Goal: Task Accomplishment & Management: Complete application form

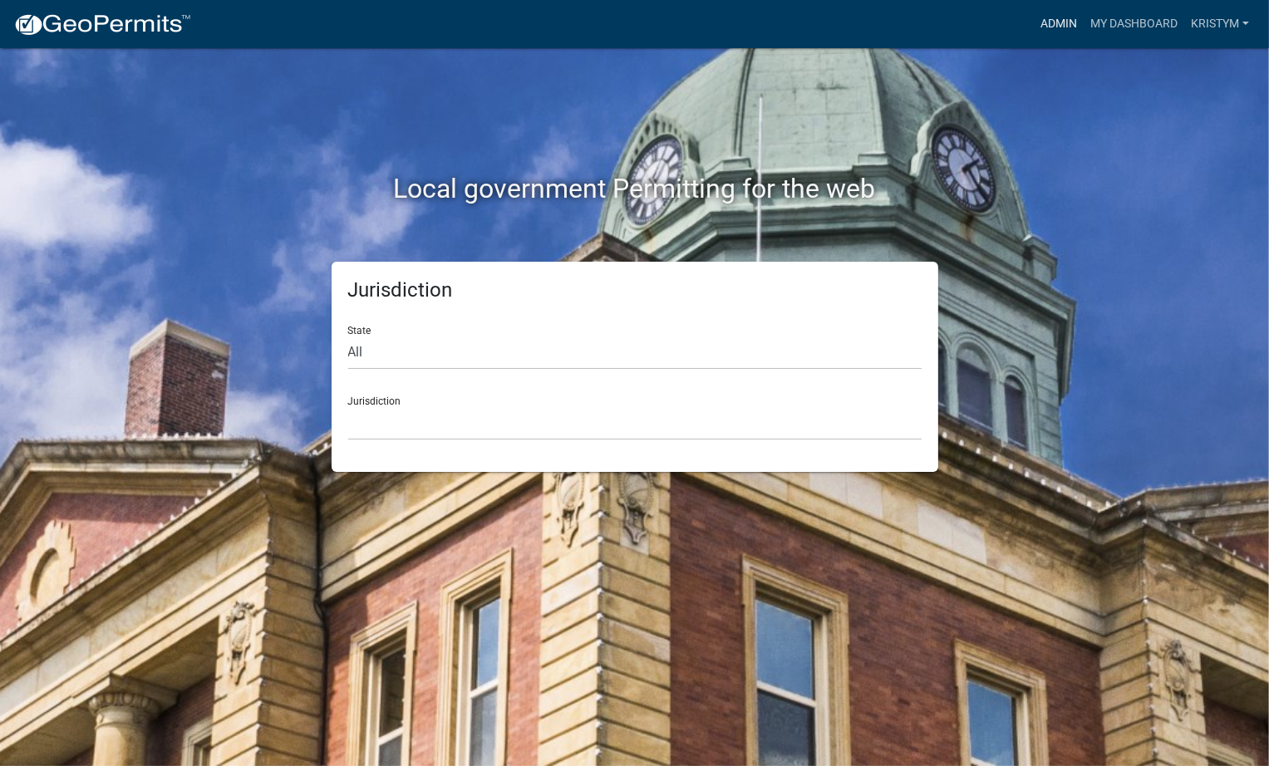
click at [1042, 24] on link "Admin" at bounding box center [1058, 24] width 50 height 32
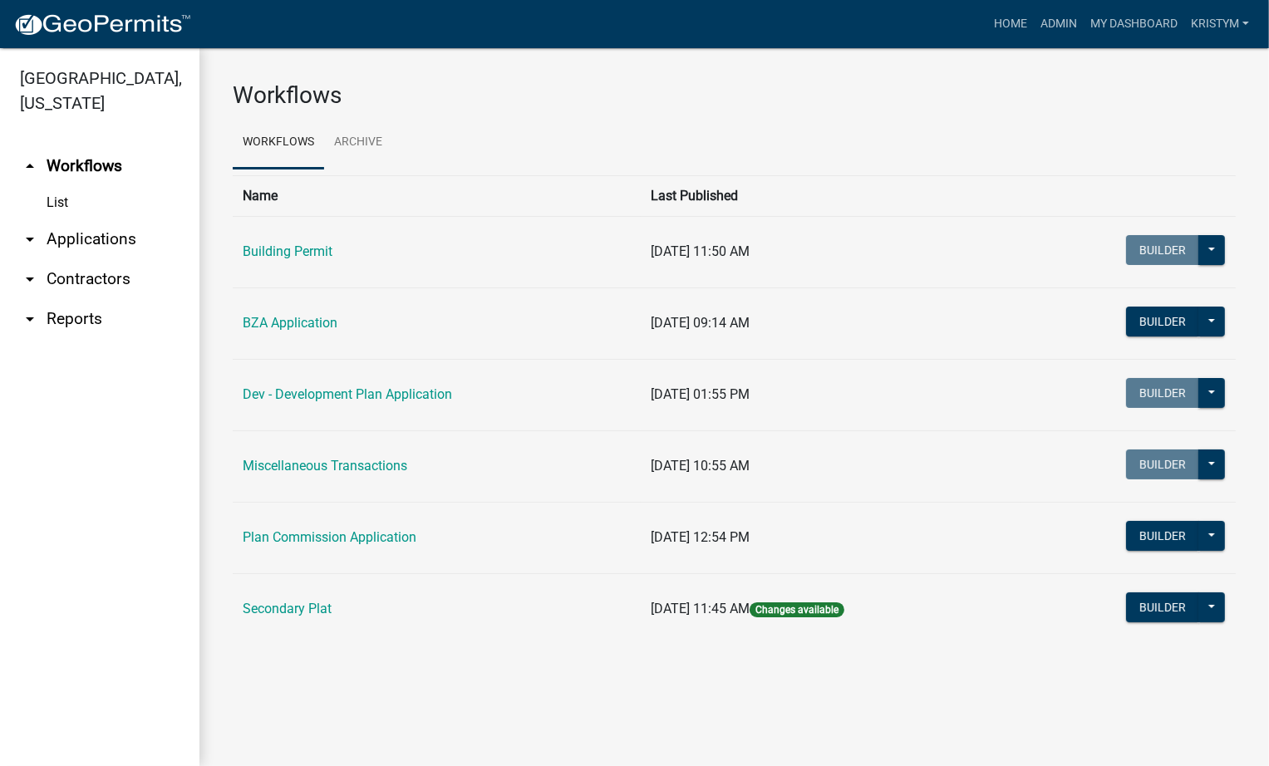
click at [78, 219] on link "arrow_drop_down Applications" at bounding box center [99, 239] width 199 height 40
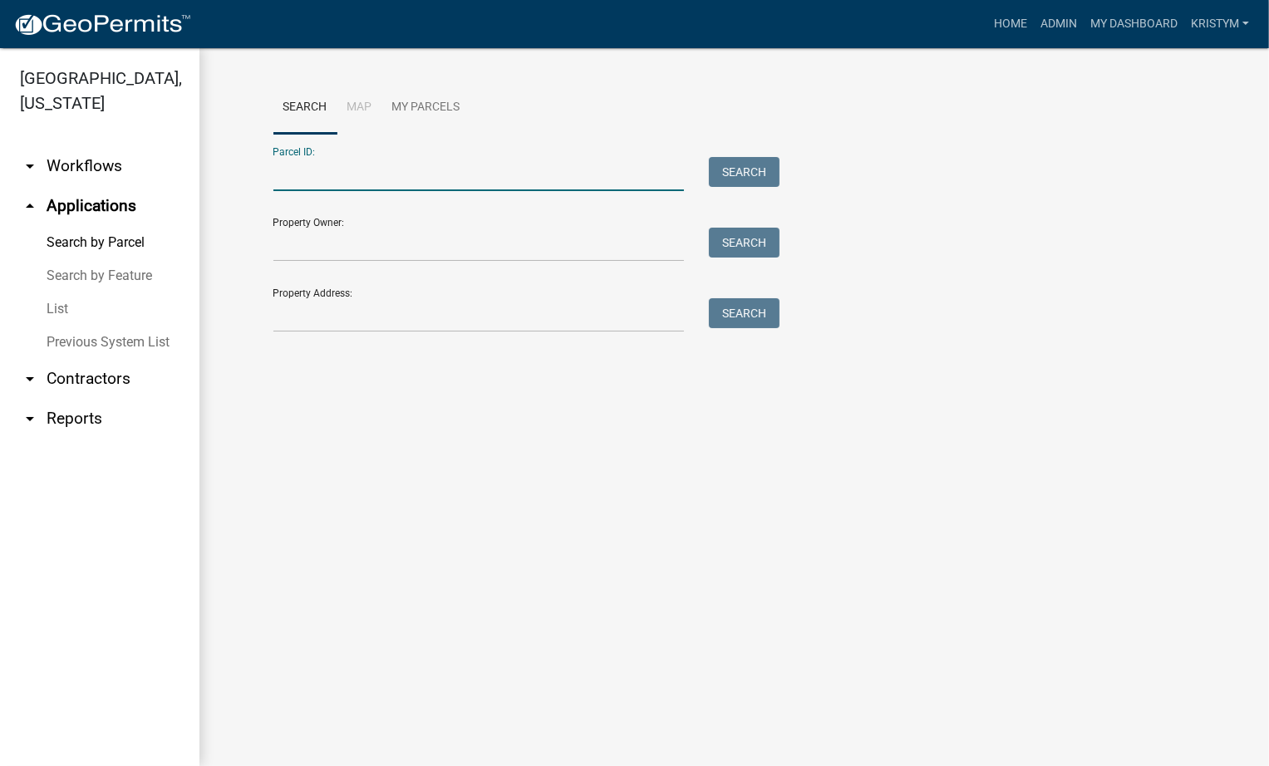
click at [301, 174] on input "Parcel ID:" at bounding box center [478, 174] width 411 height 34
type input "64062531021000006"
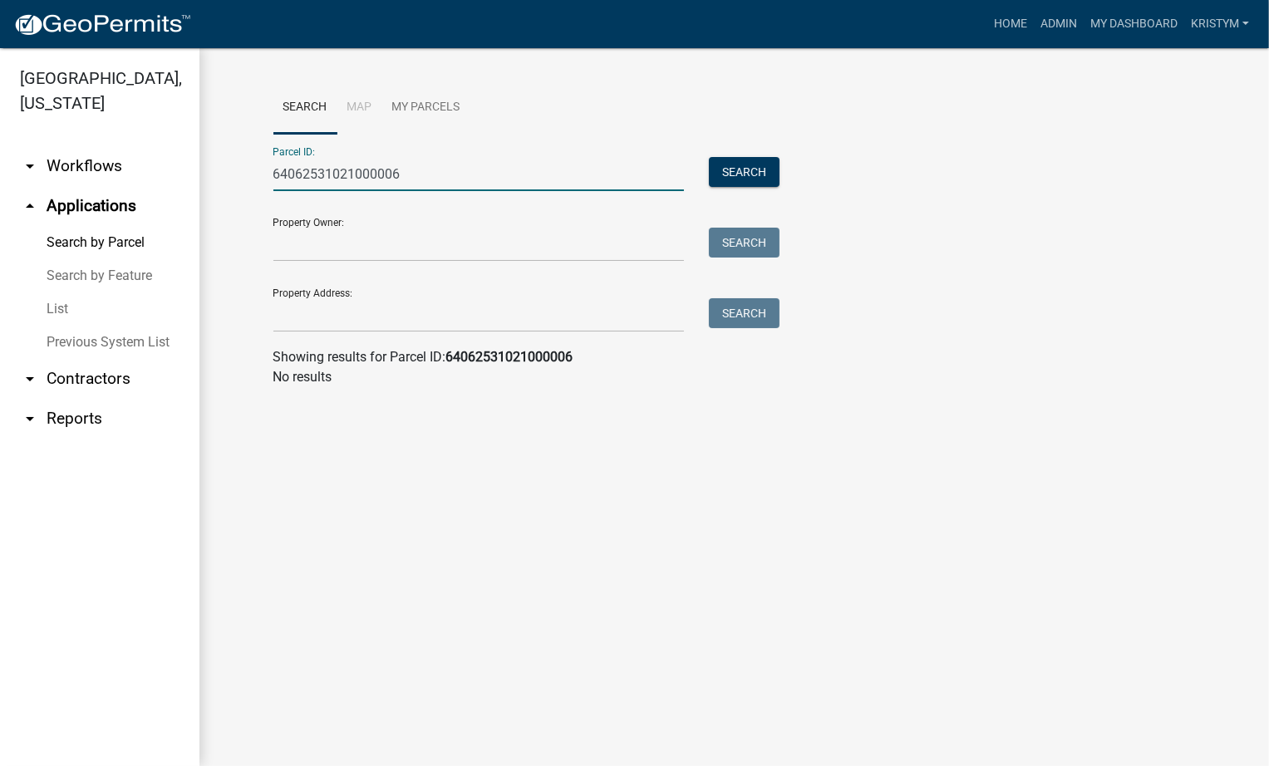
drag, startPoint x: 463, startPoint y: 174, endPoint x: -16, endPoint y: 154, distance: 478.9
click at [0, 154] on html "Internet Explorer does NOT work with GeoPermits. Get a new browser for more sec…" at bounding box center [634, 383] width 1269 height 766
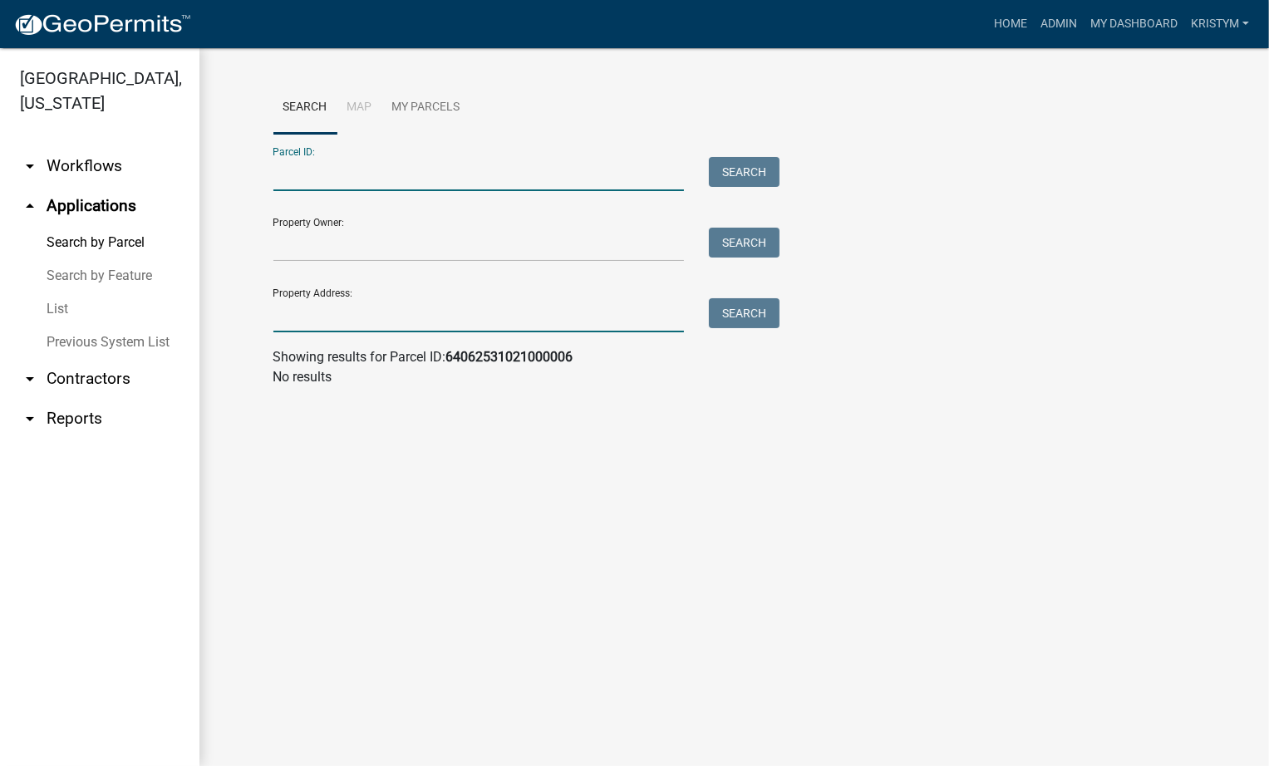
click at [317, 308] on input "Property Address:" at bounding box center [478, 315] width 411 height 34
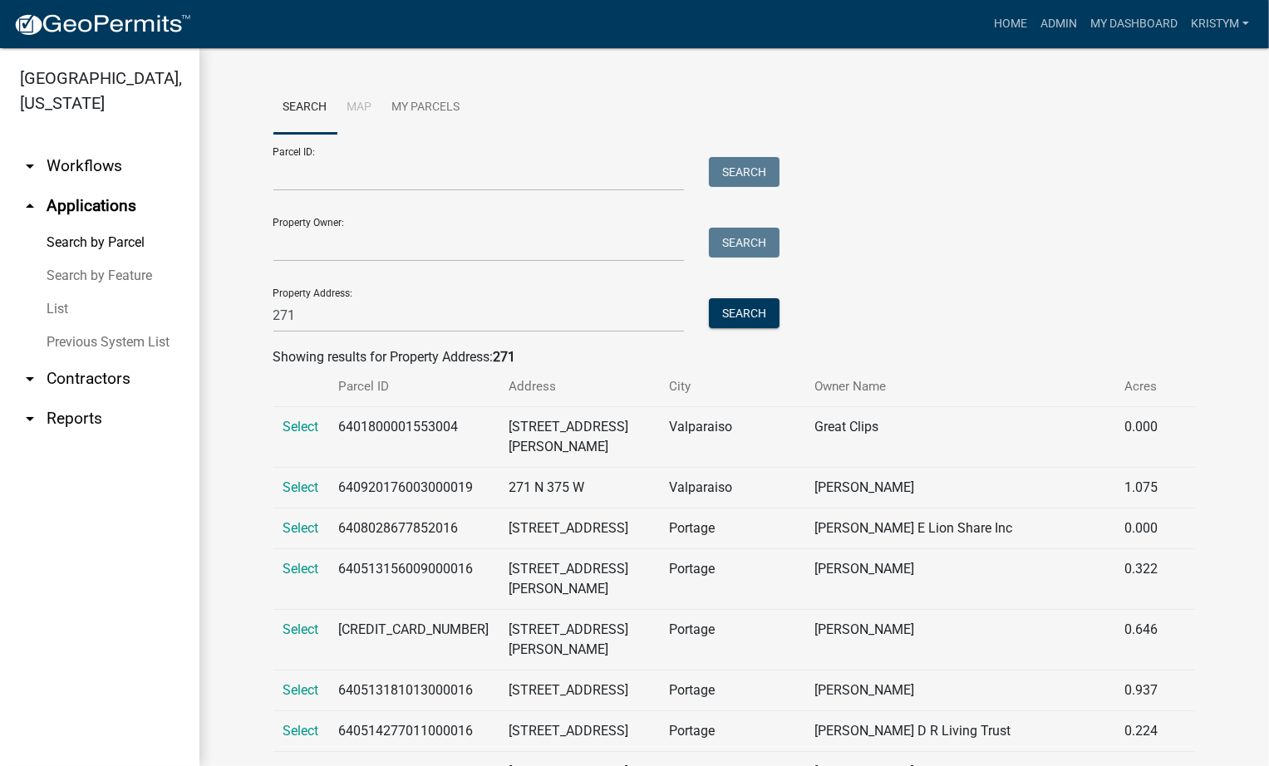
click at [521, 385] on th "Address" at bounding box center [579, 386] width 160 height 39
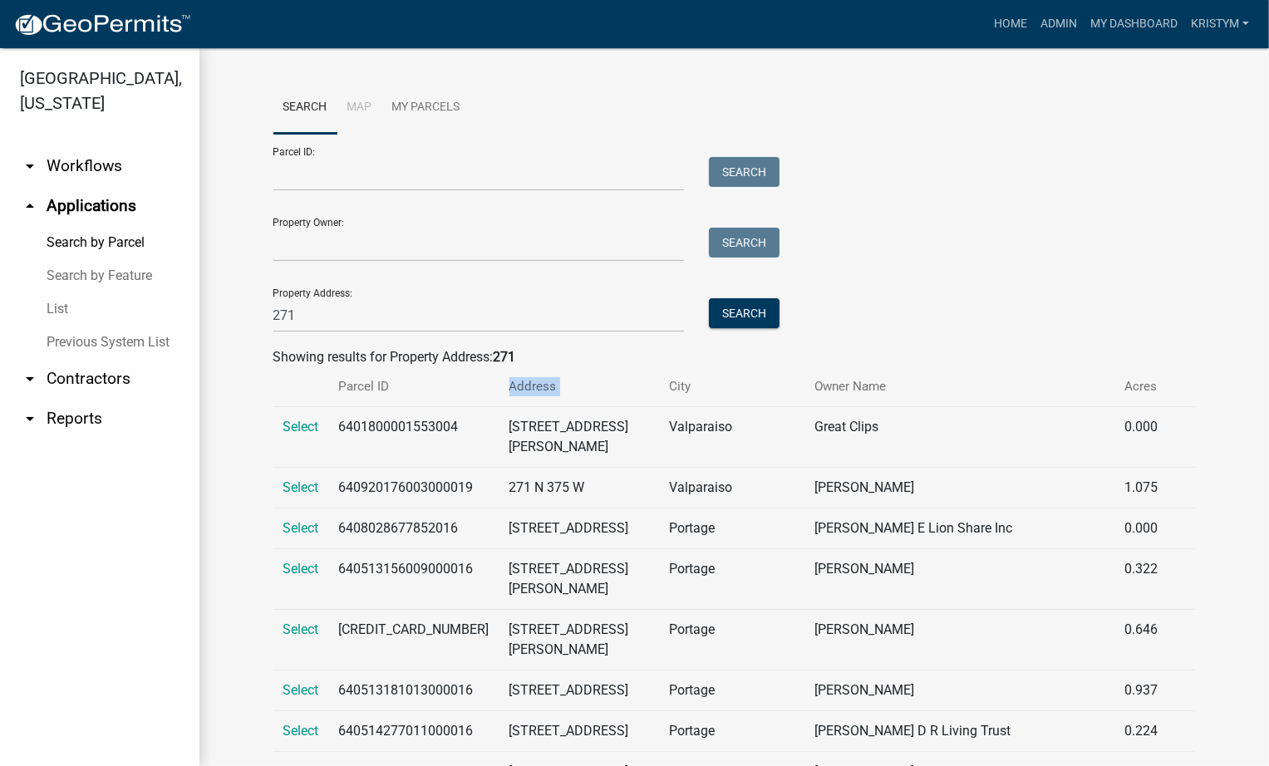
drag, startPoint x: 521, startPoint y: 385, endPoint x: 483, endPoint y: 379, distance: 38.8
click at [499, 379] on th "Address" at bounding box center [579, 386] width 160 height 39
click at [549, 374] on th "Address" at bounding box center [579, 386] width 160 height 39
click at [333, 306] on input "271" at bounding box center [478, 315] width 411 height 34
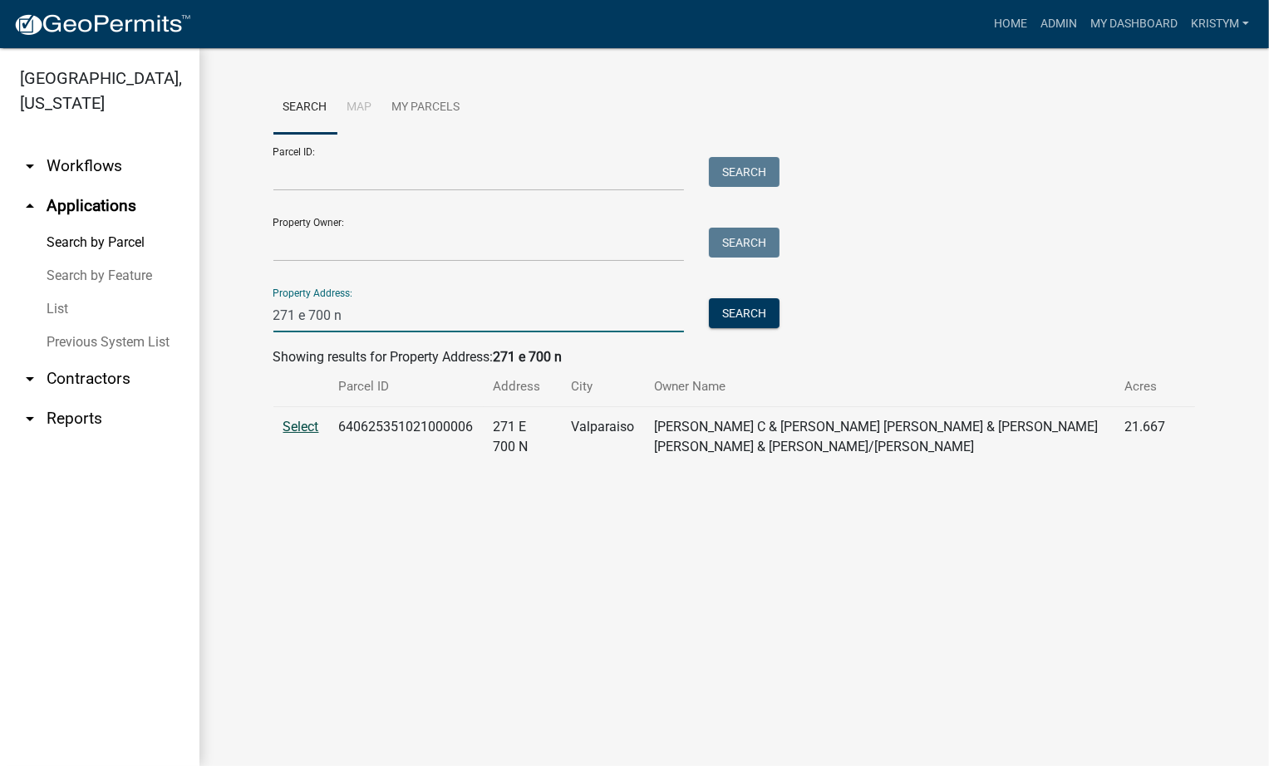
type input "271 e 700 n"
click at [302, 431] on span "Select" at bounding box center [301, 427] width 36 height 16
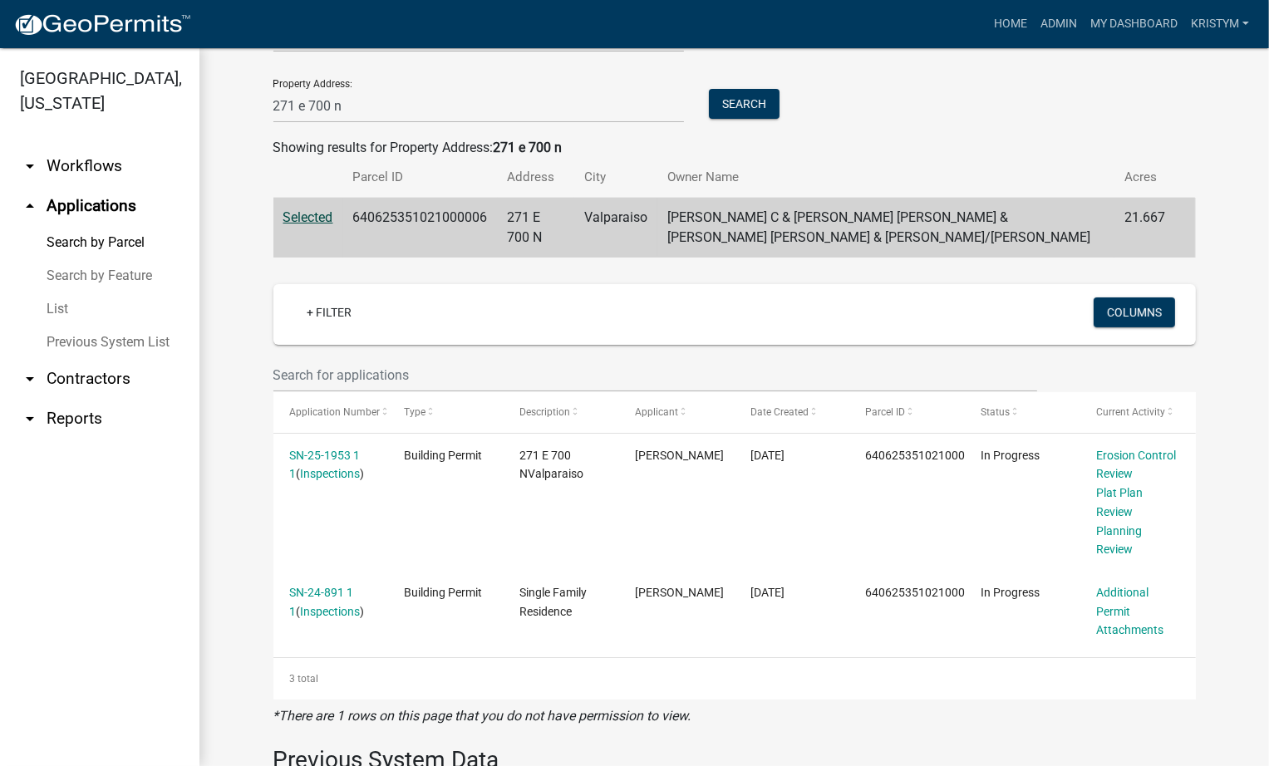
scroll to position [332, 0]
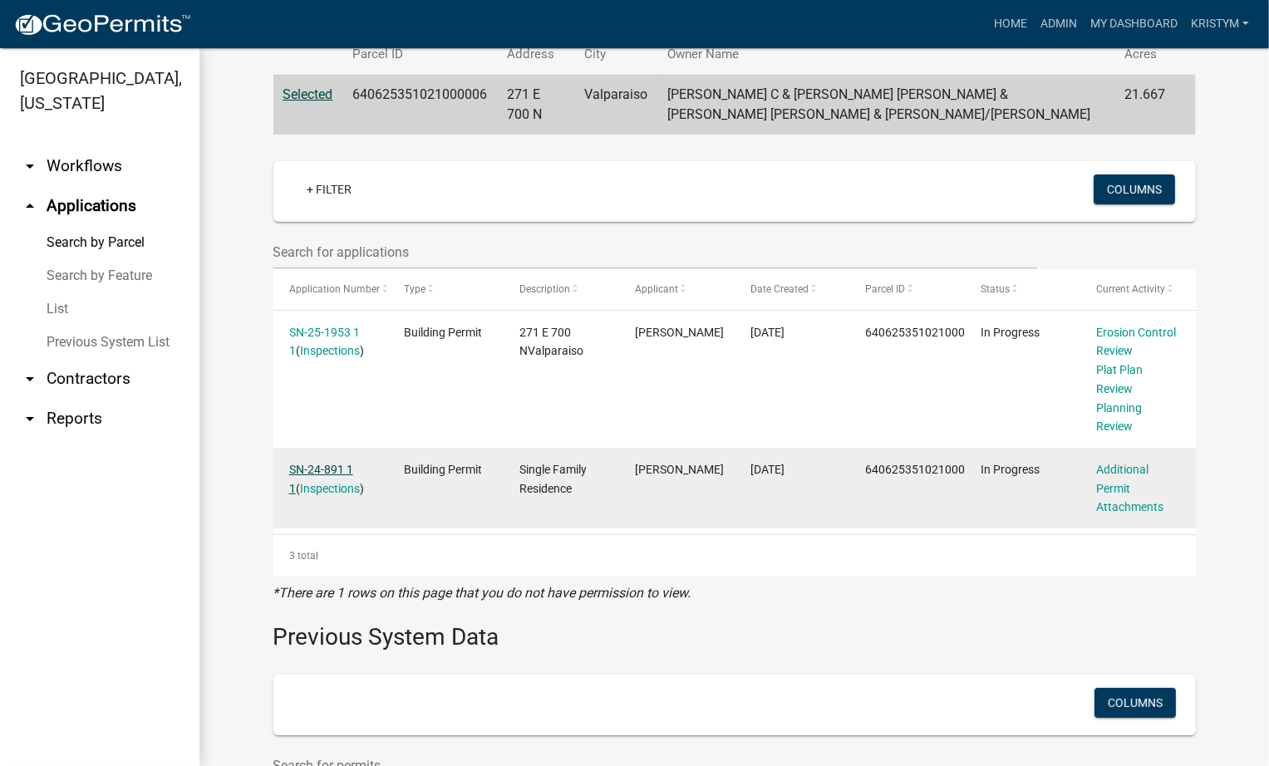
click at [311, 464] on link "SN-24-891 1 1" at bounding box center [321, 479] width 64 height 32
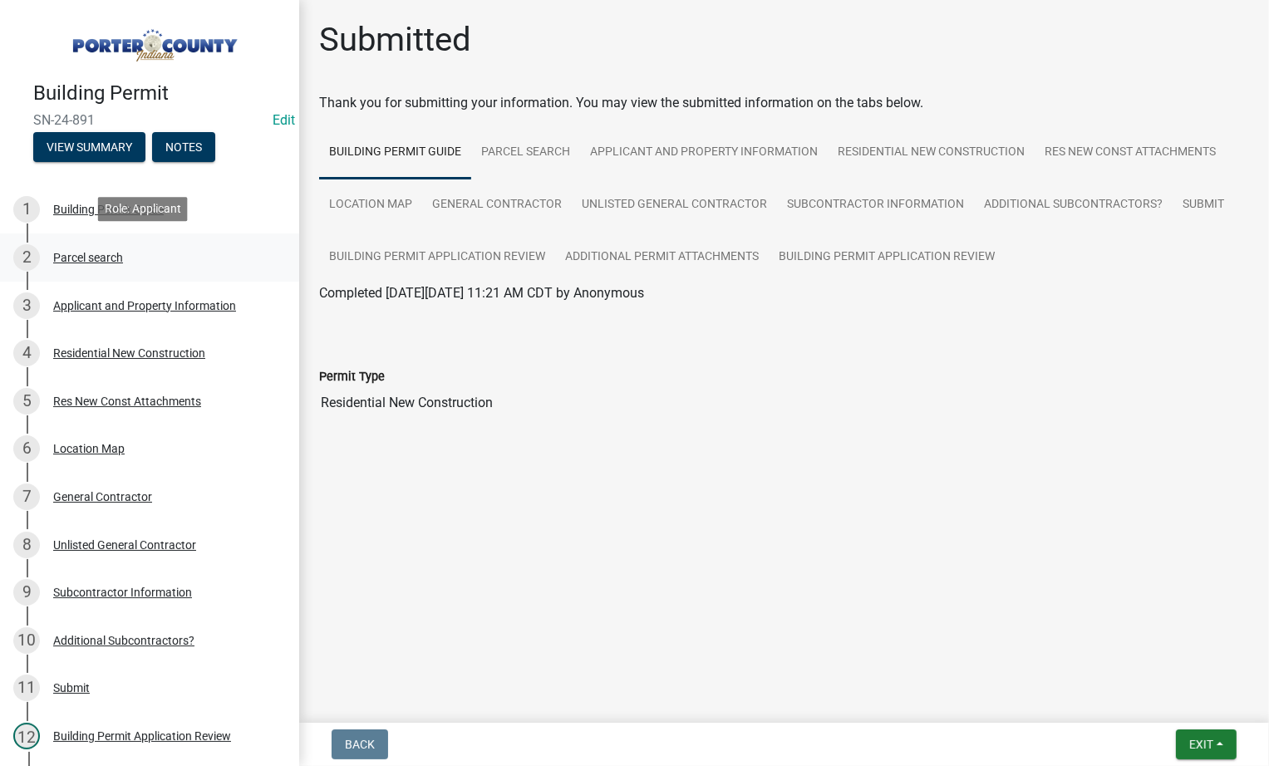
click at [93, 258] on div "Parcel search" at bounding box center [88, 258] width 70 height 12
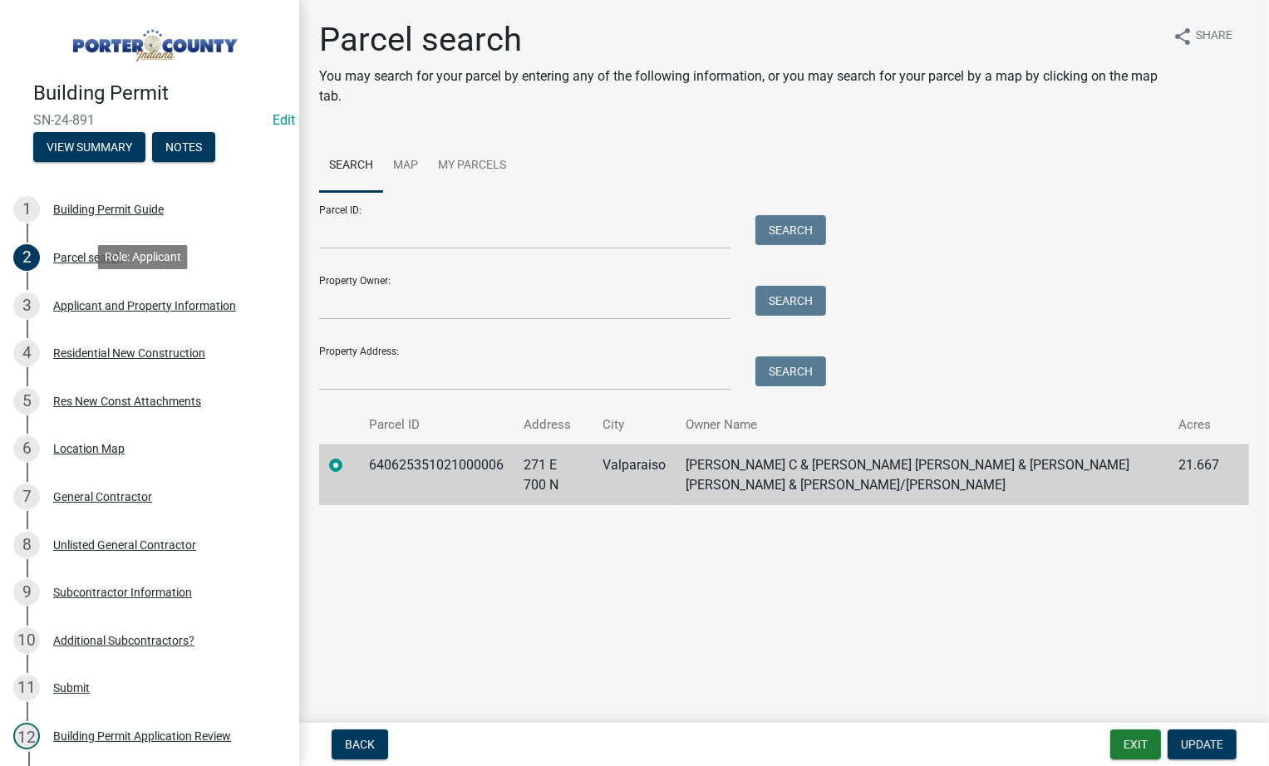
click at [140, 307] on div "Applicant and Property Information" at bounding box center [144, 306] width 183 height 12
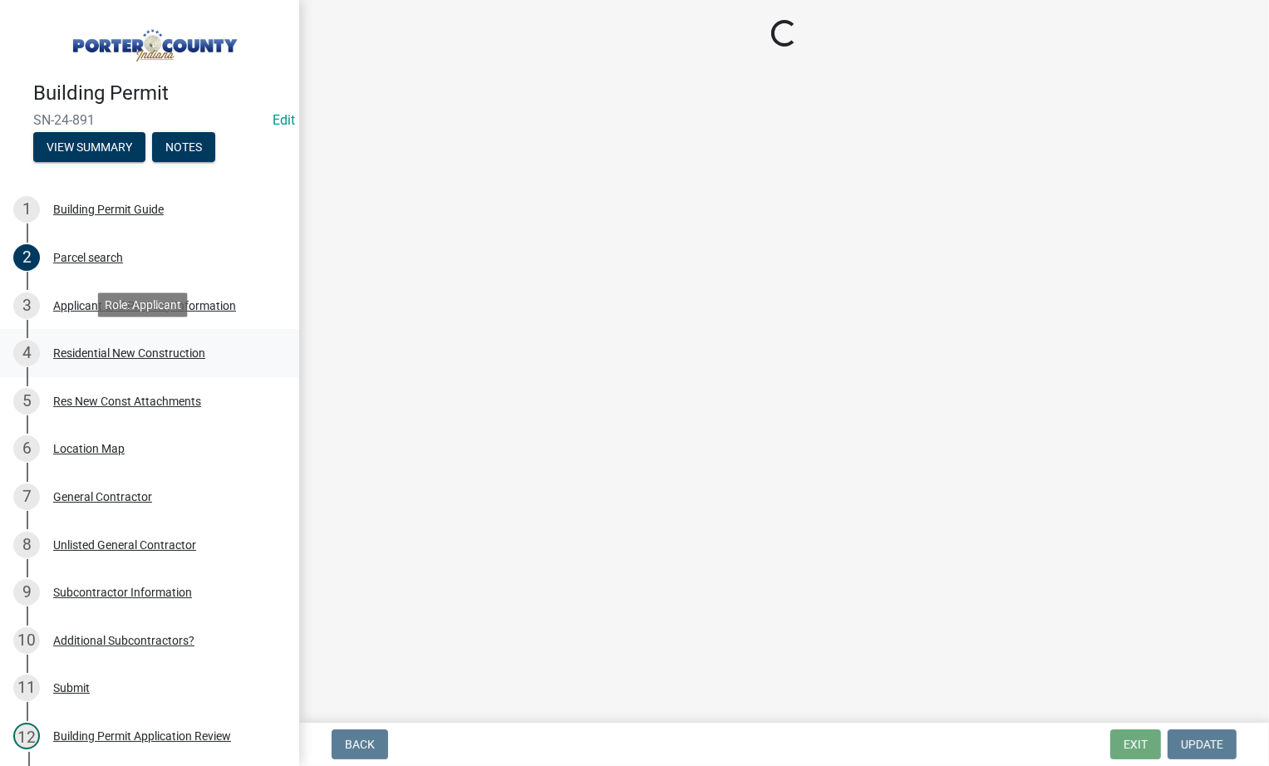
select select "403f4b3c-c23a-4b9f-b6b7-b4f73366513c"
select select "cab7bb26-0259-4021-a4e9-b3a2d3356afe"
select select "ea6751d4-6bf7-4a16-89ee-f7801ab82aa1"
select select "e2d1b1d7-ccc9-456b-9e96-e16306515997"
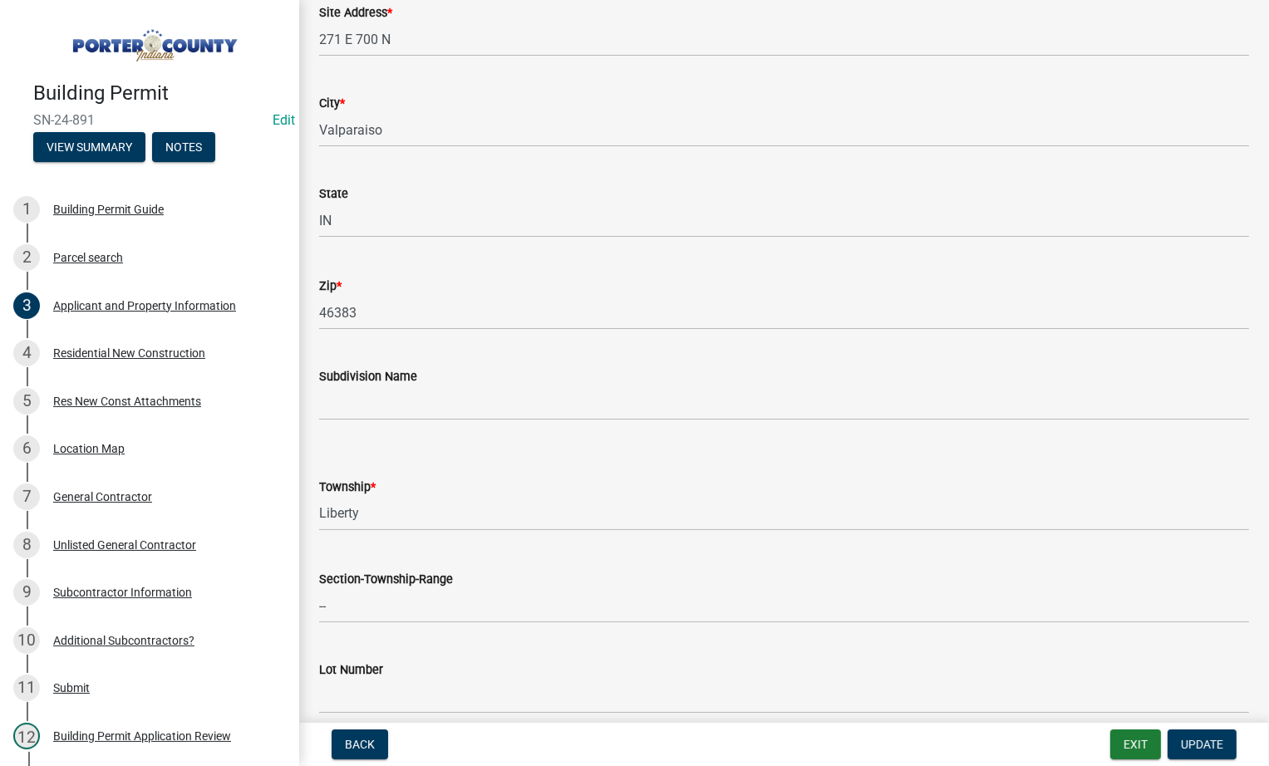
scroll to position [748, 0]
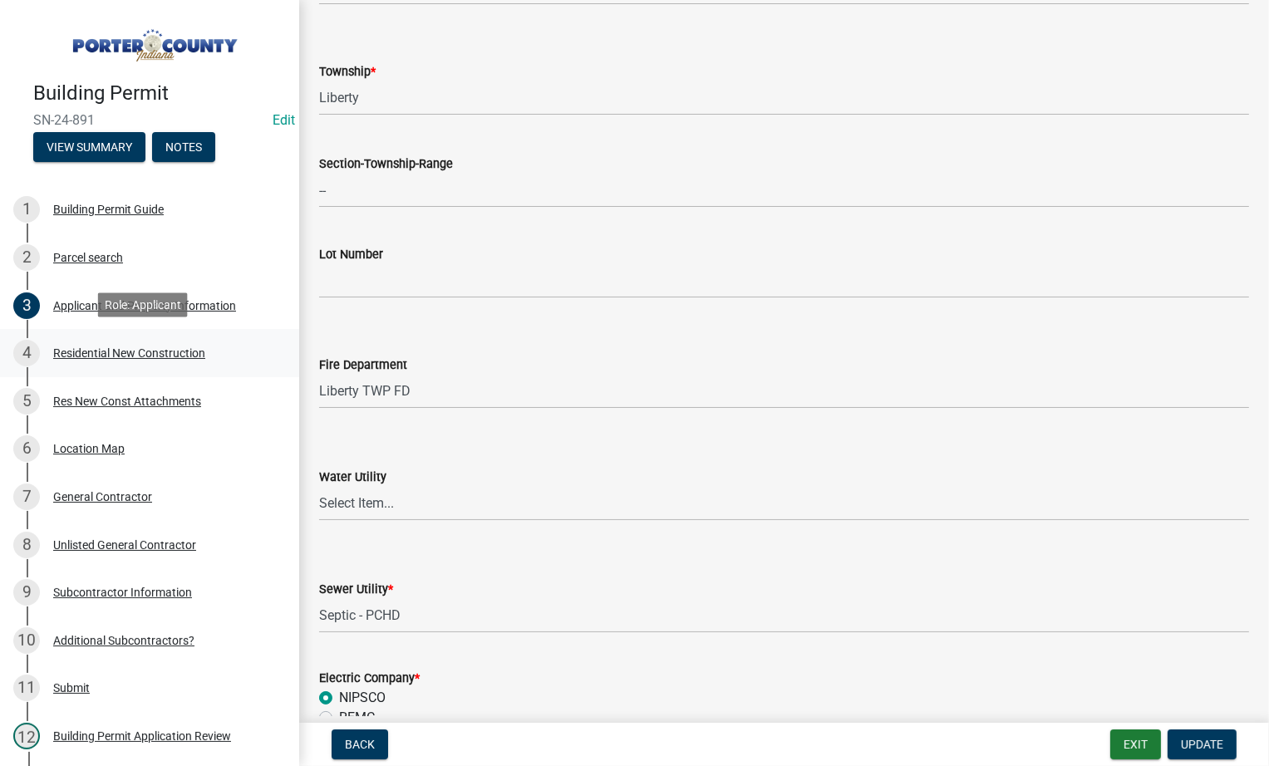
click at [96, 350] on div "Residential New Construction" at bounding box center [129, 353] width 152 height 12
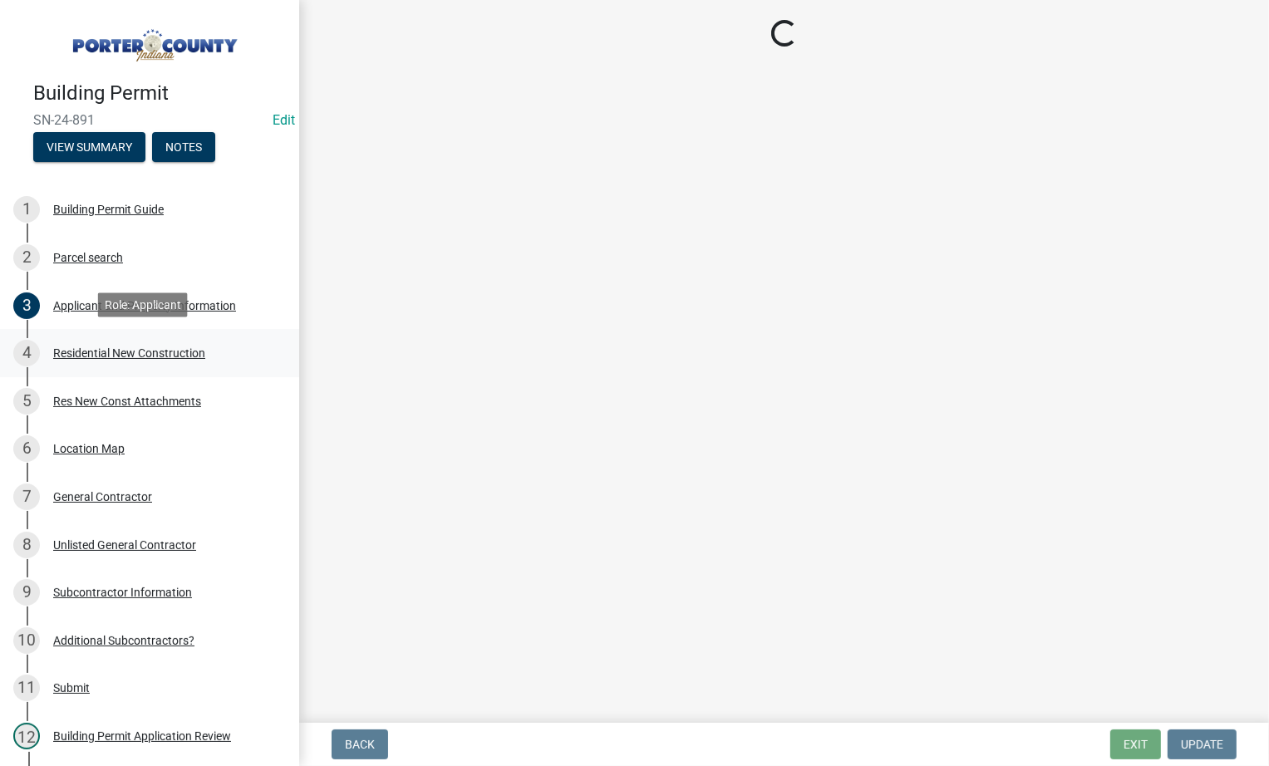
select select "9e518564-4428-4eb4-941b-0b1ac8082854"
select select "68e86ab4-d09c-4fda-bc2a-127ac99089df"
select select "23b4653d-20b1-47aa-a21a-69fd28f24ec1"
select select "5ba551af-3543-4bb1-864b-48bcd75e9b29"
select select "fb7c1b5d-c732-494d-9560-ca0fb17ec253"
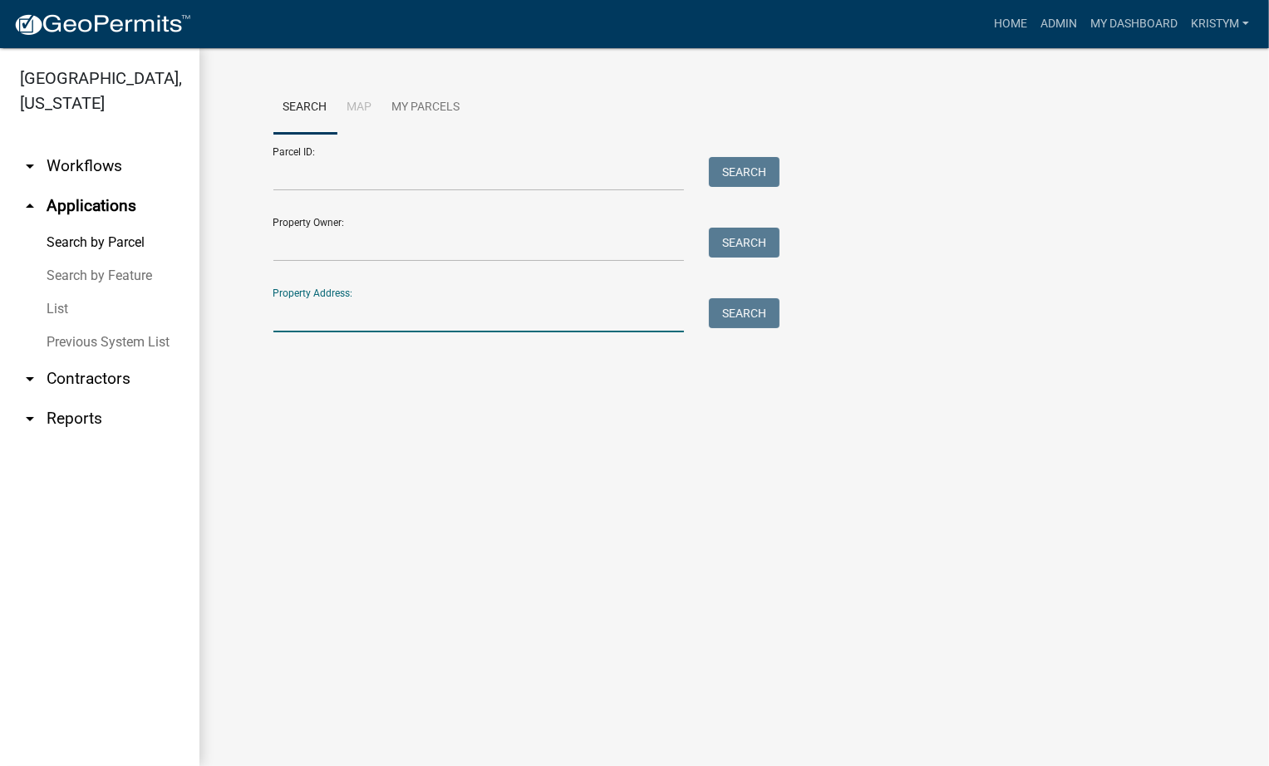
click at [289, 326] on input "Property Address:" at bounding box center [478, 315] width 411 height 34
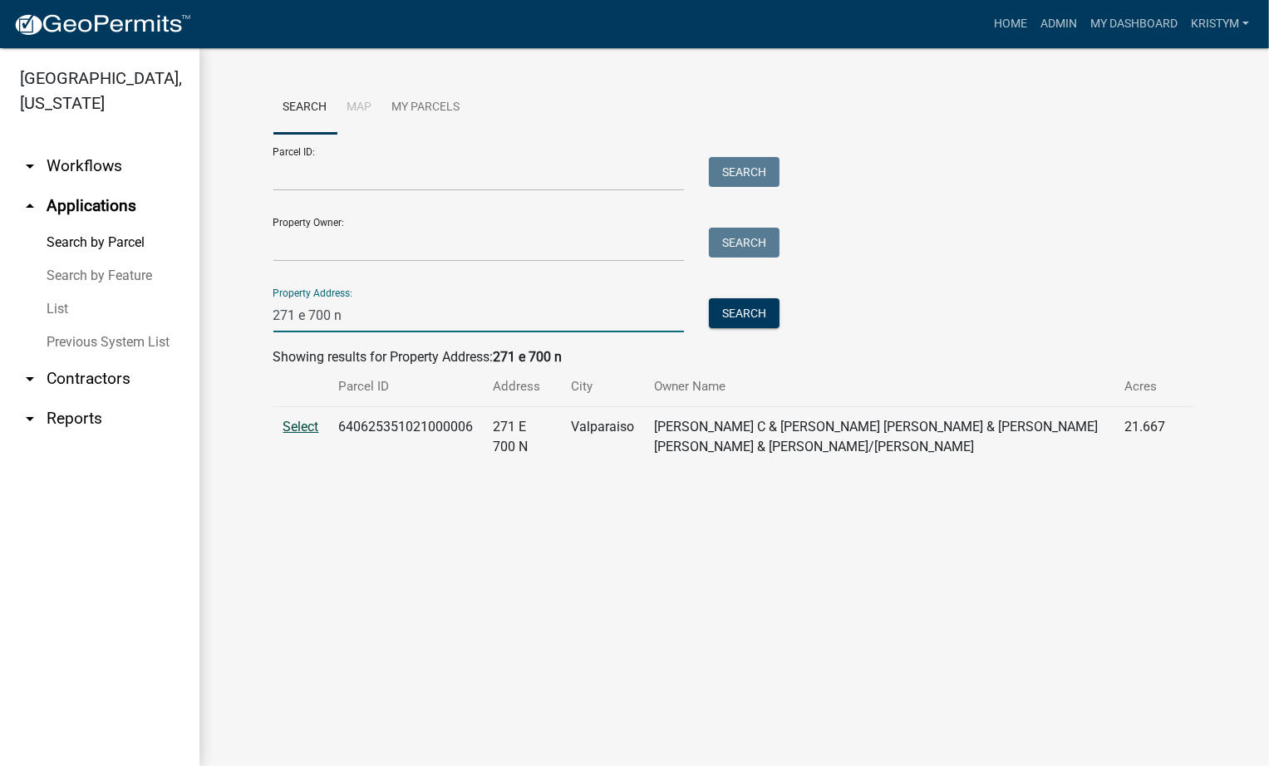
type input "271 e 700 n"
click at [306, 429] on span "Select" at bounding box center [301, 427] width 36 height 16
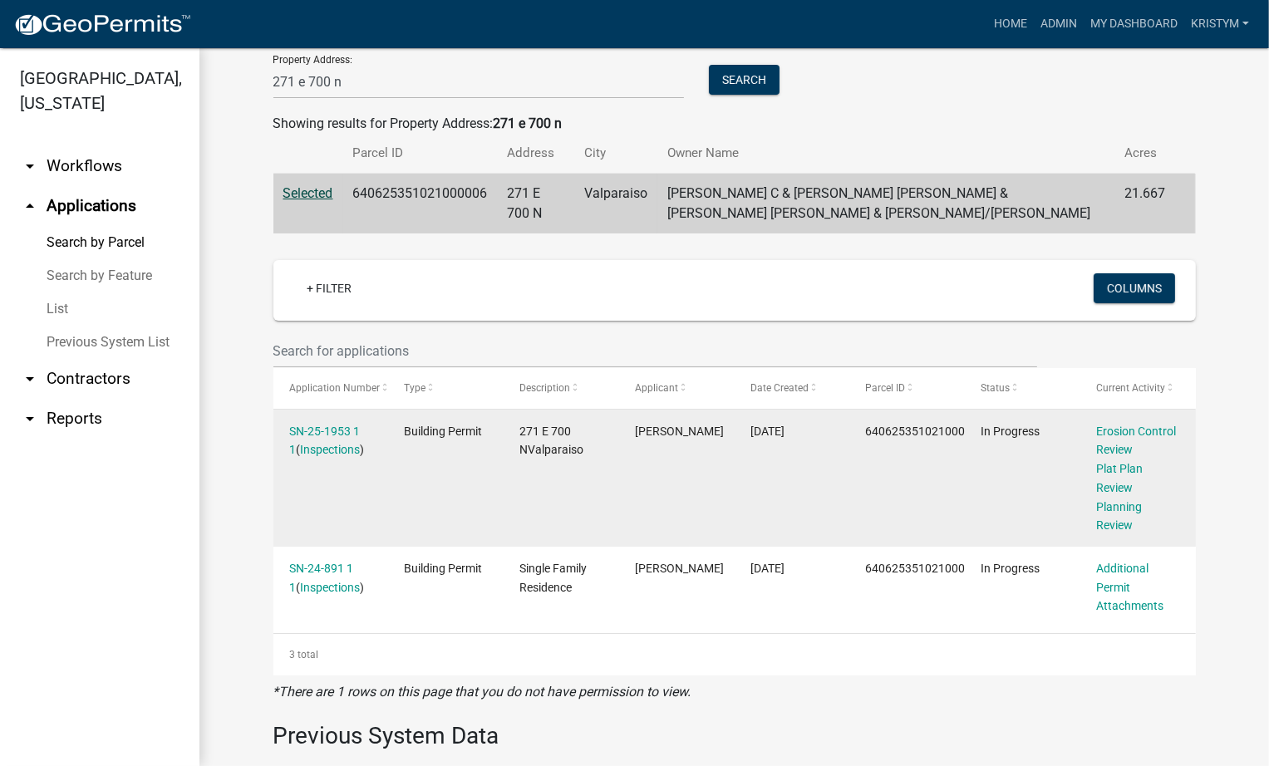
scroll to position [332, 0]
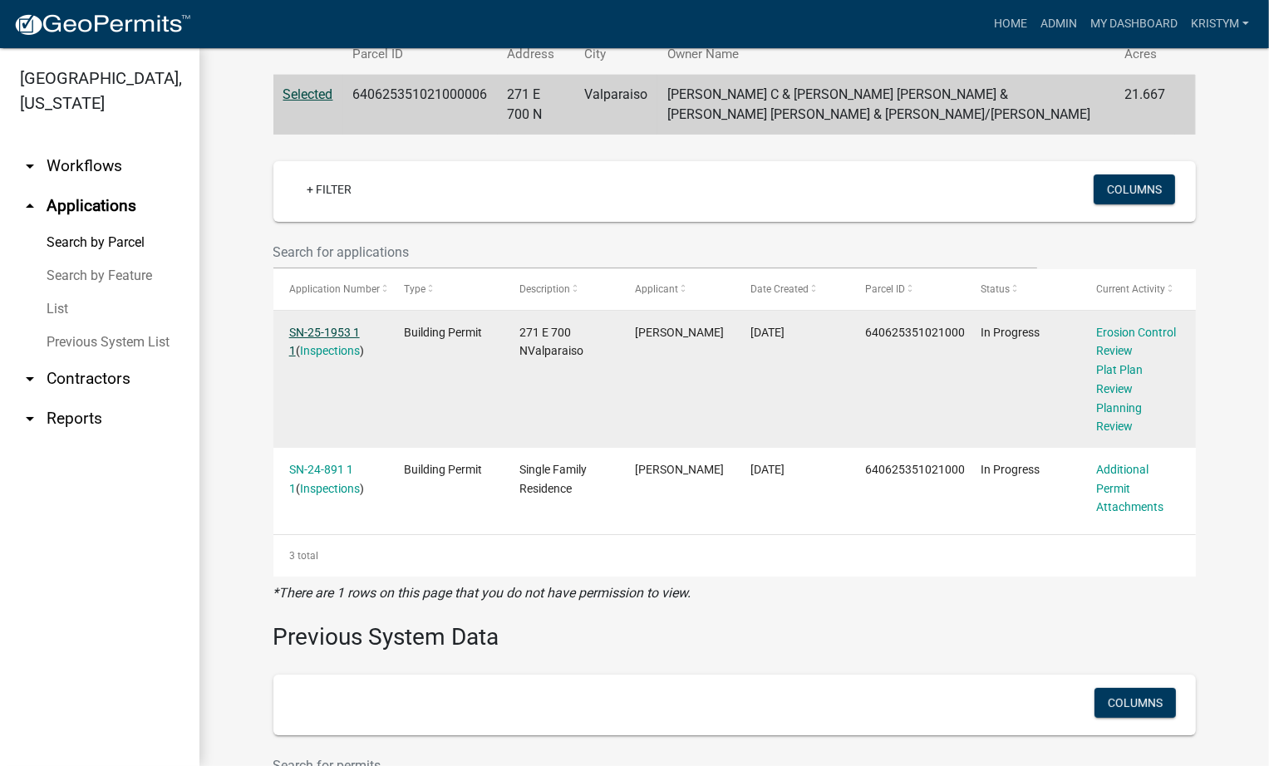
click at [331, 330] on link "SN-25-1953 1 1" at bounding box center [324, 342] width 71 height 32
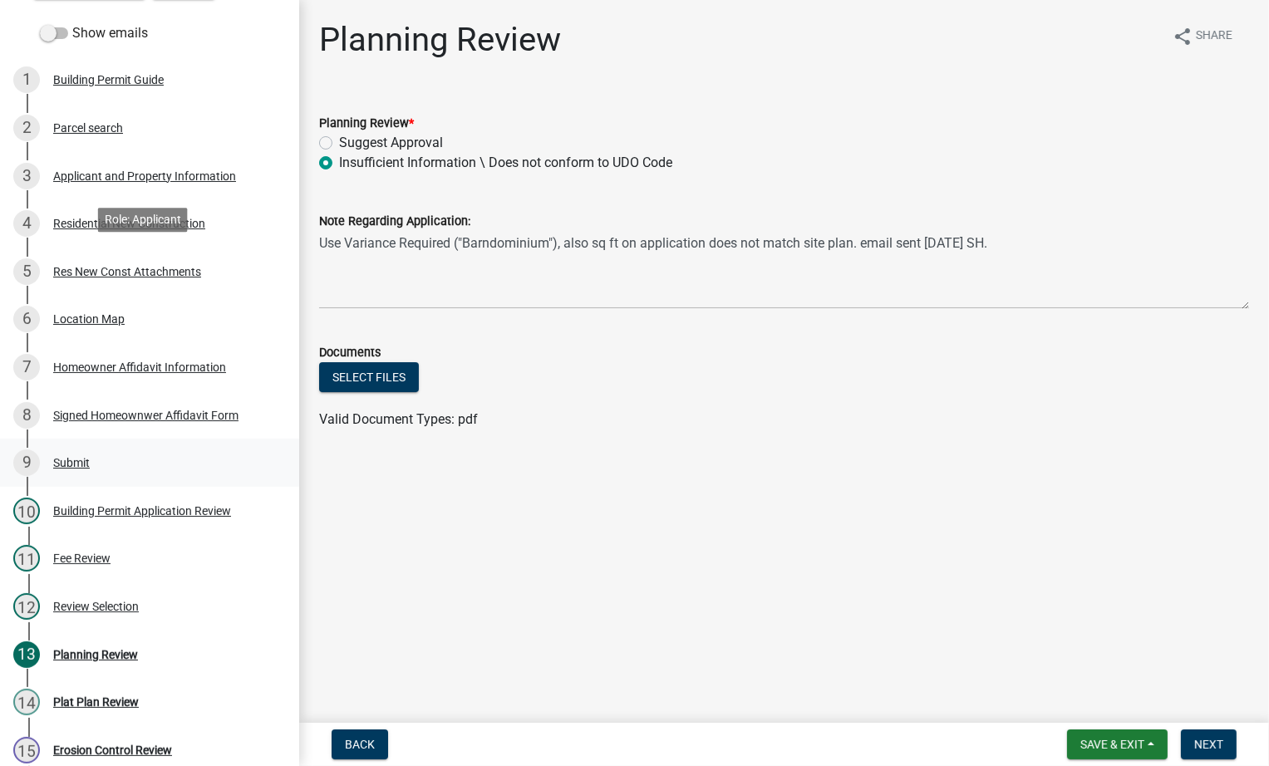
scroll to position [166, 0]
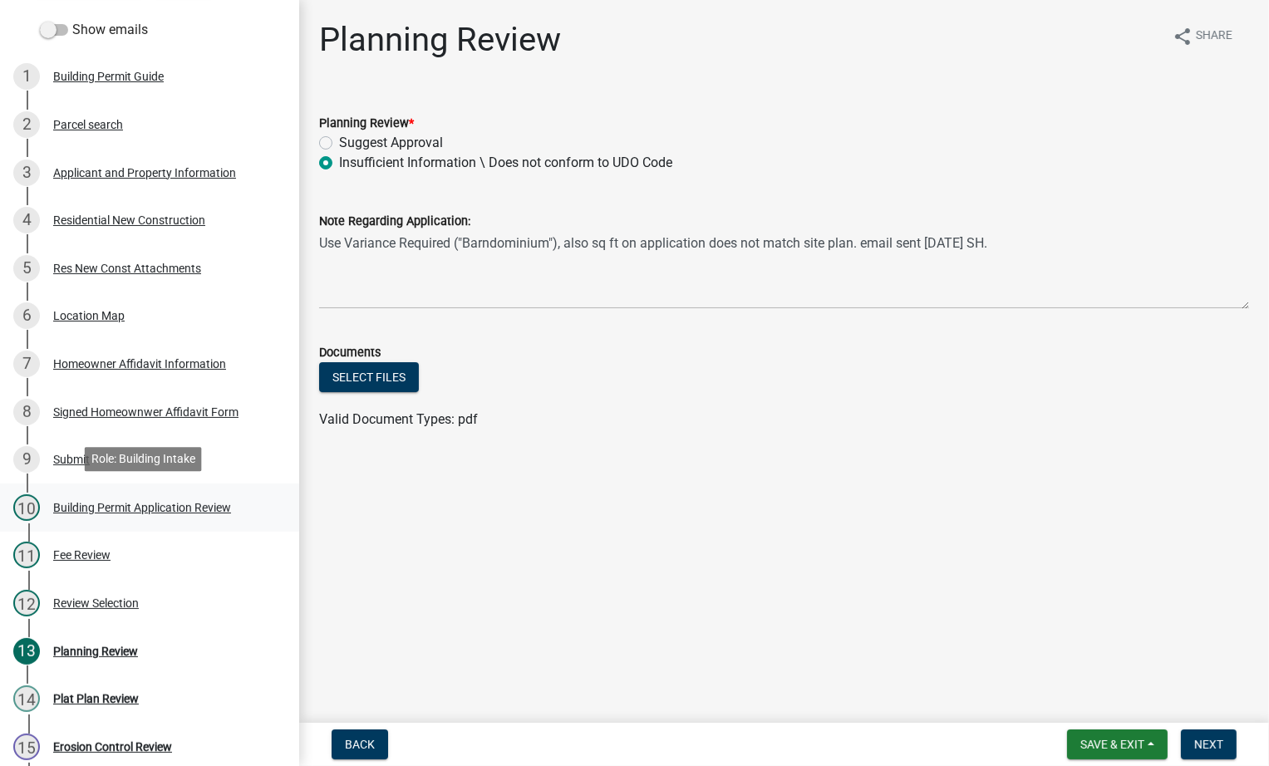
click at [91, 506] on div "Building Permit Application Review" at bounding box center [142, 508] width 178 height 12
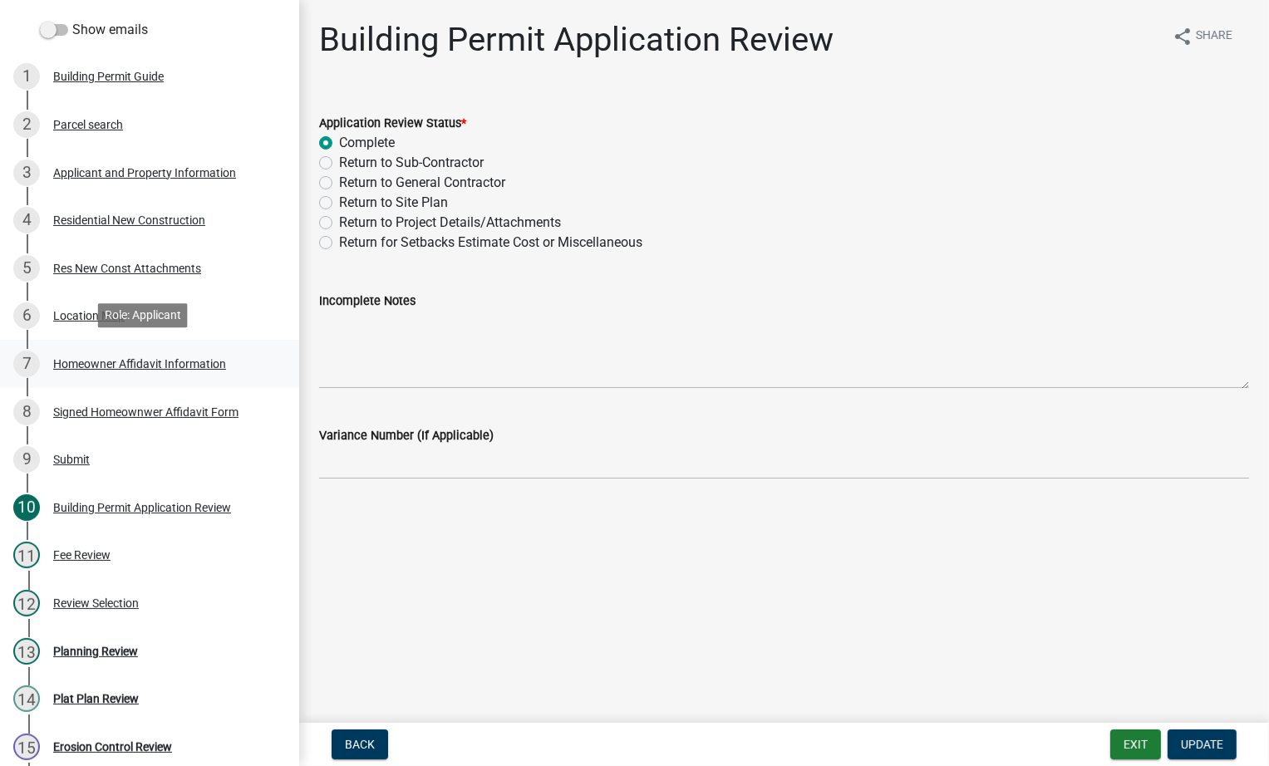
click at [71, 359] on div "Homeowner Affidavit Information" at bounding box center [139, 364] width 173 height 12
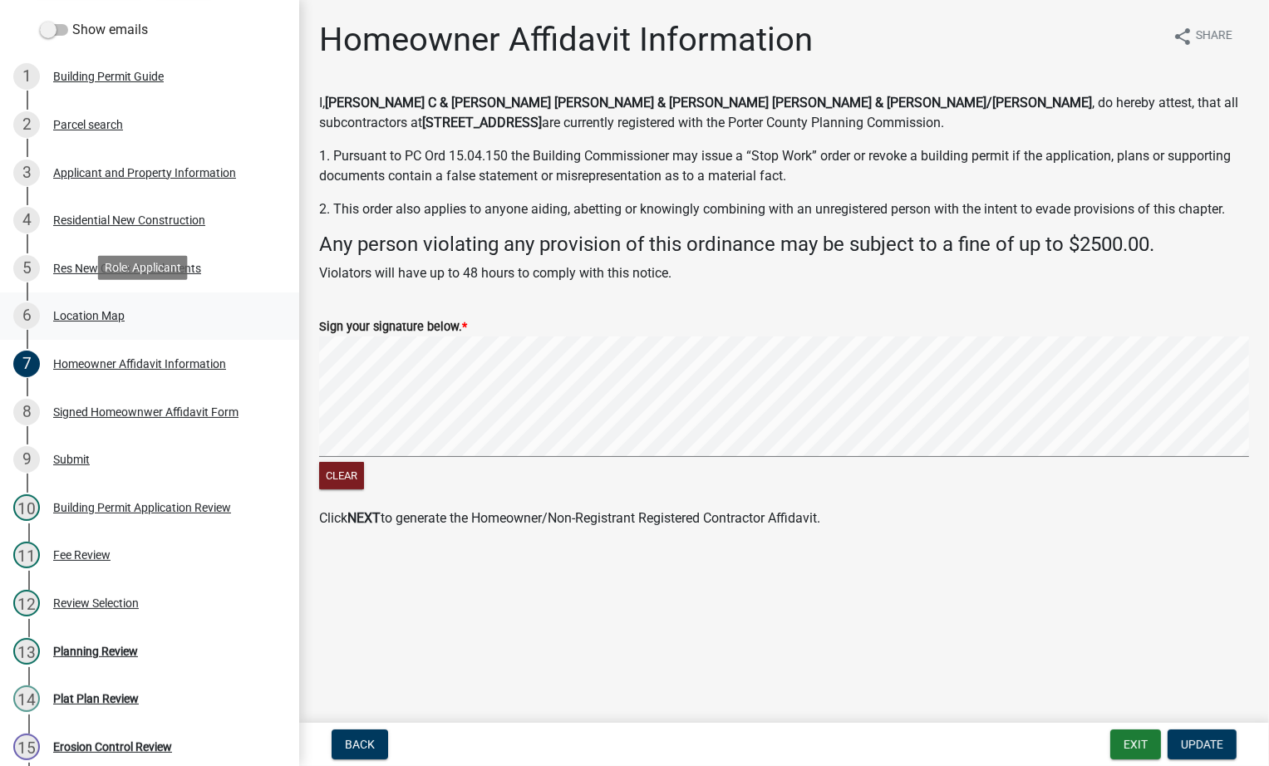
click at [82, 310] on div "Location Map" at bounding box center [88, 316] width 71 height 12
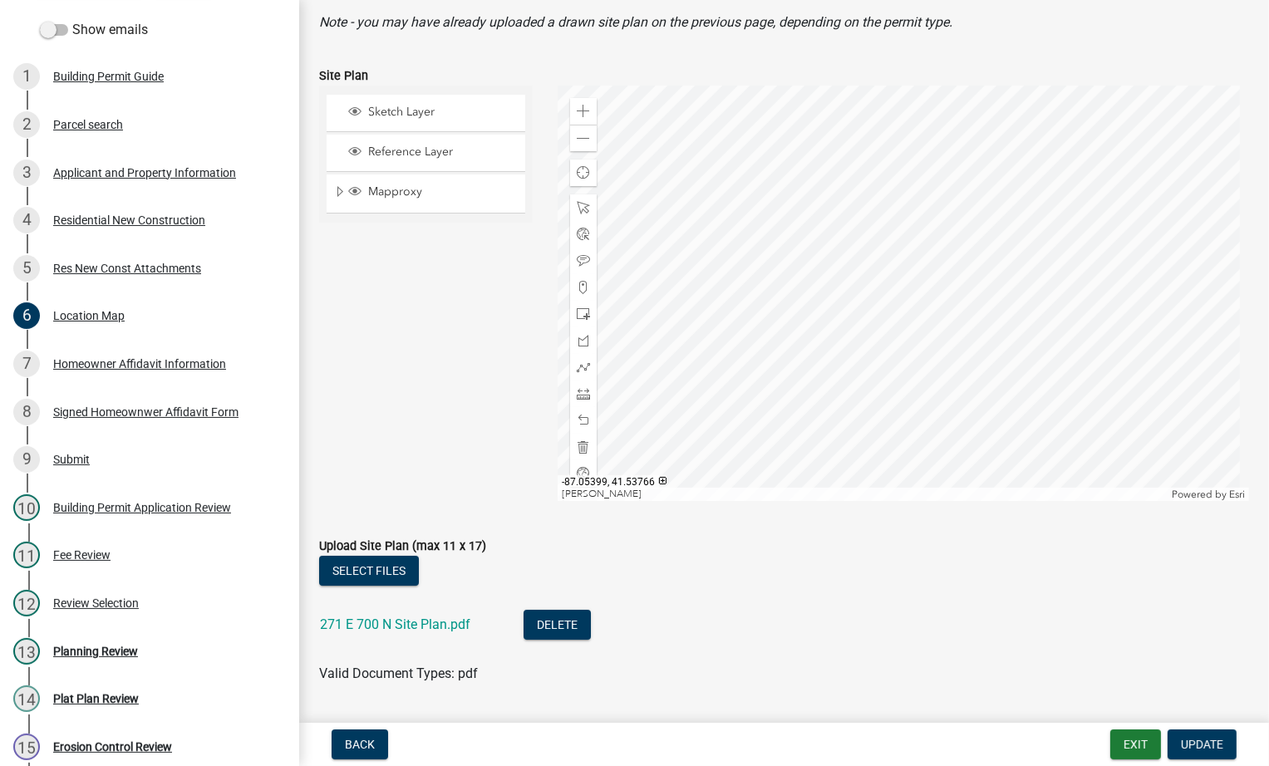
scroll to position [180, 0]
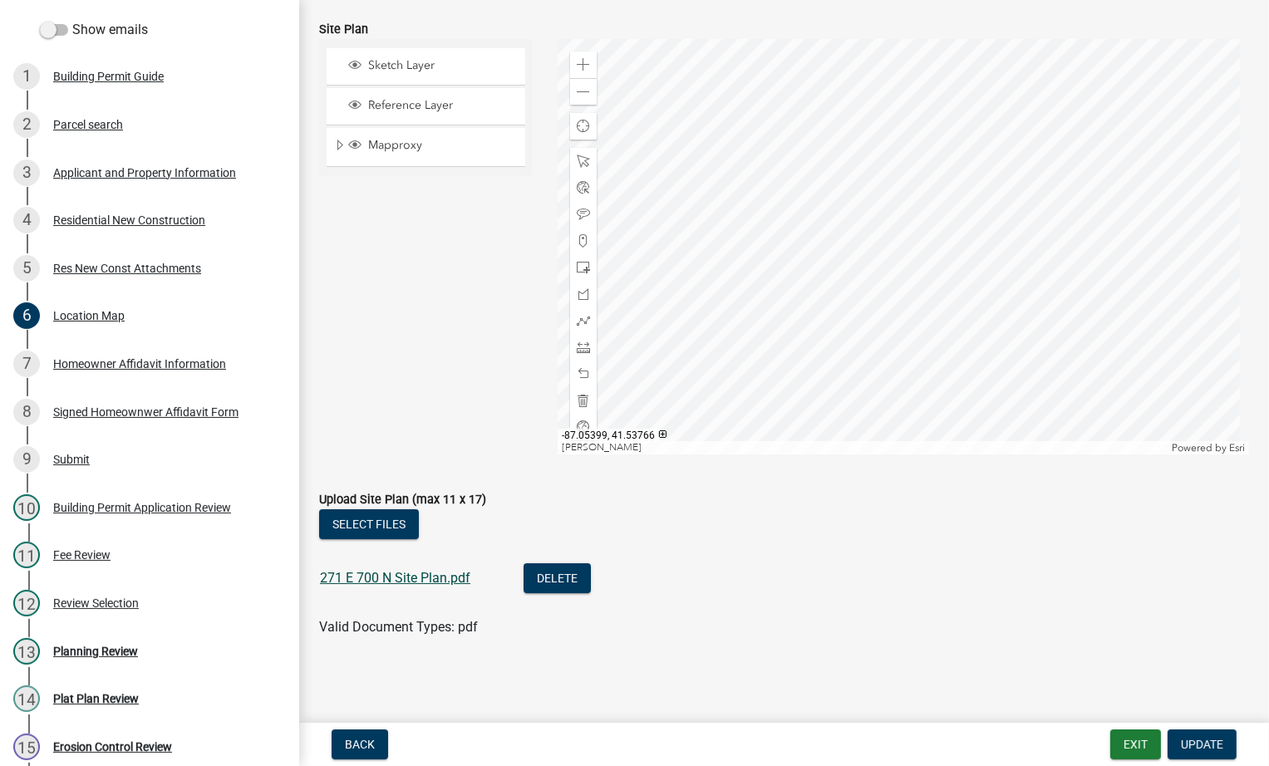
click at [392, 579] on link "271 E 700 N Site Plan.pdf" at bounding box center [395, 578] width 150 height 16
